Goal: Task Accomplishment & Management: Manage account settings

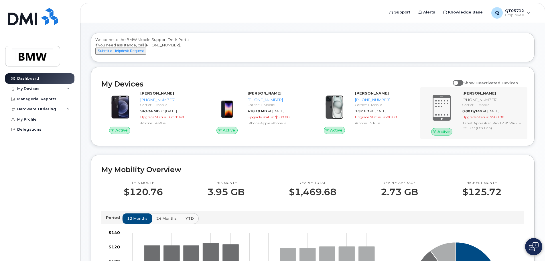
scroll to position [57, 0]
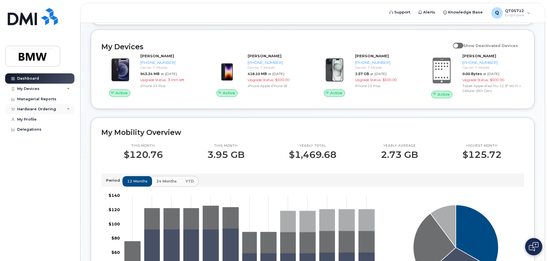
click at [47, 110] on div "Hardware Ordering" at bounding box center [36, 109] width 39 height 5
click at [31, 130] on div "New Order" at bounding box center [31, 130] width 22 height 5
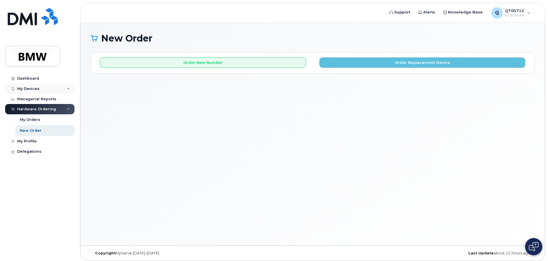
click at [30, 88] on div "My Devices" at bounding box center [28, 88] width 22 height 5
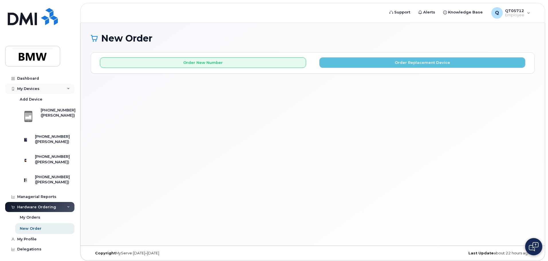
click at [29, 88] on div "My Devices" at bounding box center [28, 88] width 22 height 5
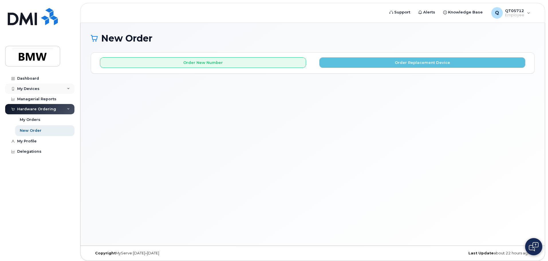
click at [29, 88] on div "My Devices" at bounding box center [28, 88] width 22 height 5
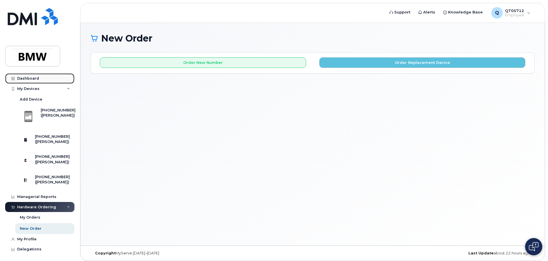
click at [29, 80] on div "Dashboard" at bounding box center [28, 78] width 22 height 5
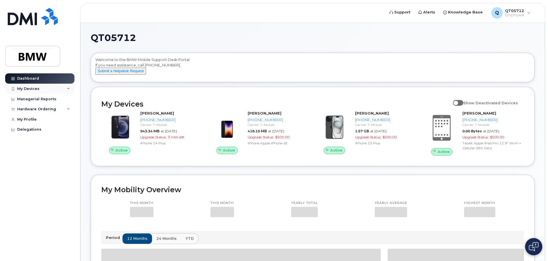
click at [30, 89] on div "My Devices" at bounding box center [28, 88] width 22 height 5
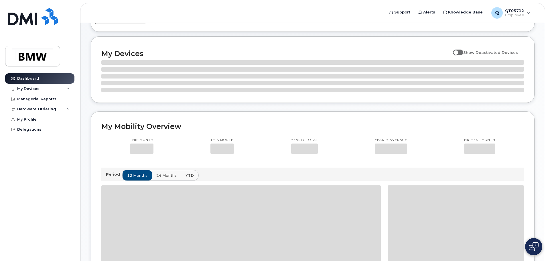
scroll to position [57, 0]
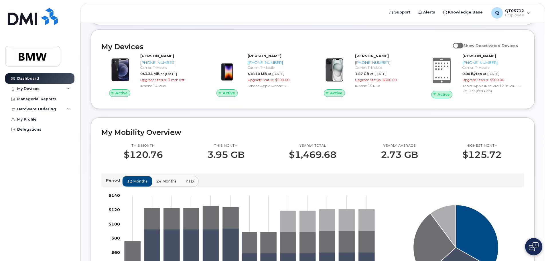
click at [463, 48] on span at bounding box center [458, 46] width 10 height 6
click at [457, 45] on input "Show Deactivated Devices" at bounding box center [455, 42] width 5 height 5
checkbox input "true"
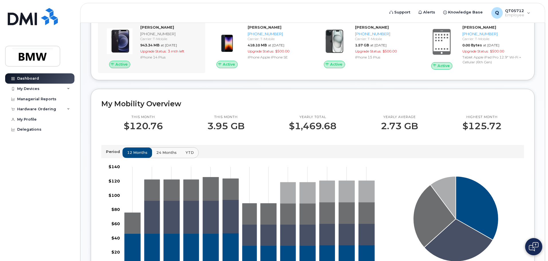
scroll to position [0, 0]
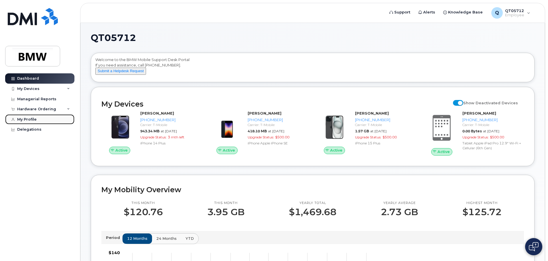
click at [28, 117] on div "My Profile" at bounding box center [26, 119] width 19 height 5
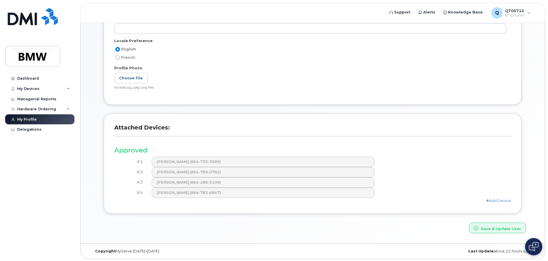
scroll to position [110, 0]
click at [40, 89] on div "My Devices" at bounding box center [39, 89] width 69 height 10
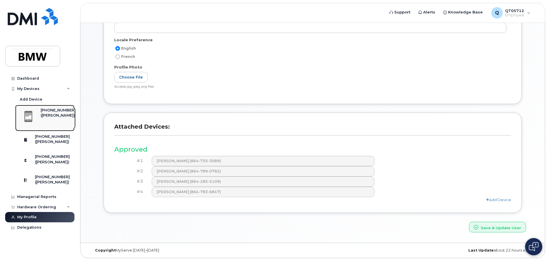
click at [55, 118] on div "([PERSON_NAME])" at bounding box center [58, 115] width 35 height 5
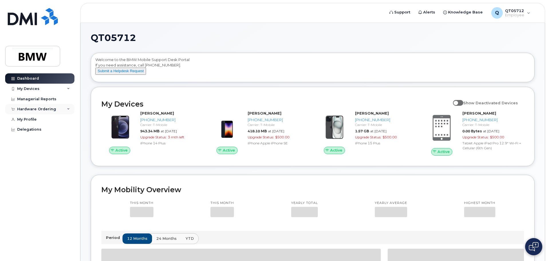
click at [32, 109] on div "Hardware Ordering" at bounding box center [36, 109] width 39 height 5
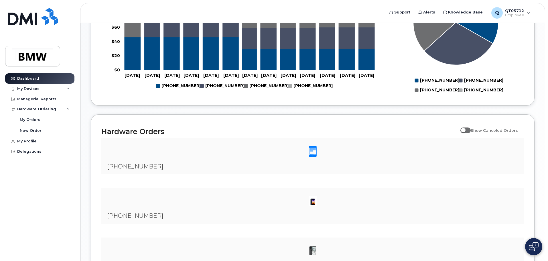
scroll to position [275, 0]
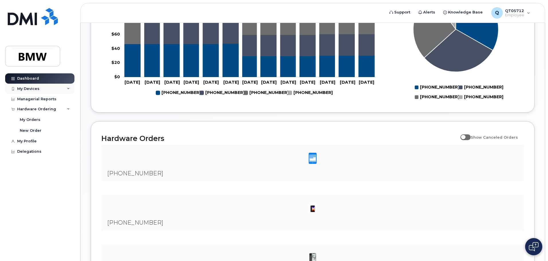
click at [62, 87] on div "My Devices" at bounding box center [39, 89] width 69 height 10
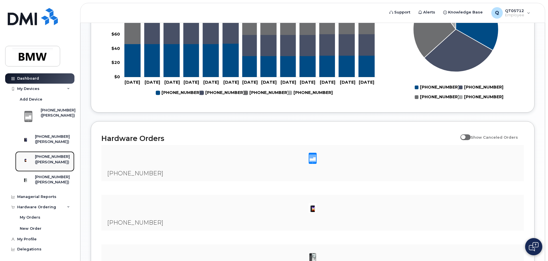
click at [46, 159] on div "[PHONE_NUMBER]" at bounding box center [52, 156] width 35 height 5
